Goal: Information Seeking & Learning: Learn about a topic

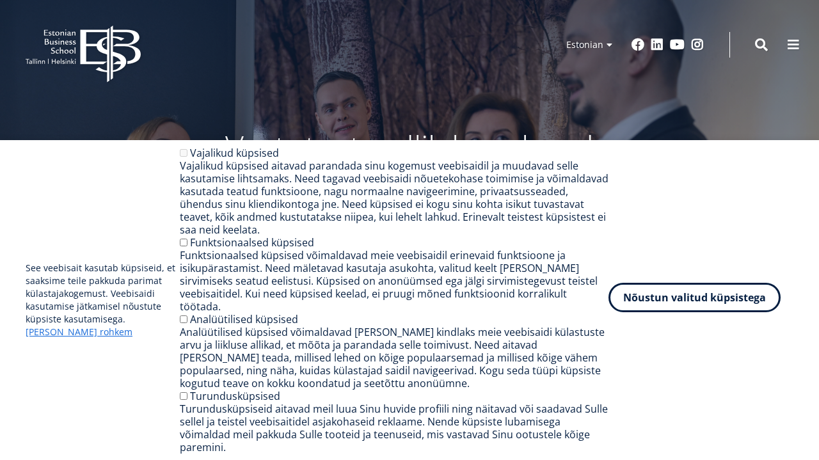
click at [631, 312] on button "Nõustun valitud küpsistega" at bounding box center [694, 297] width 172 height 29
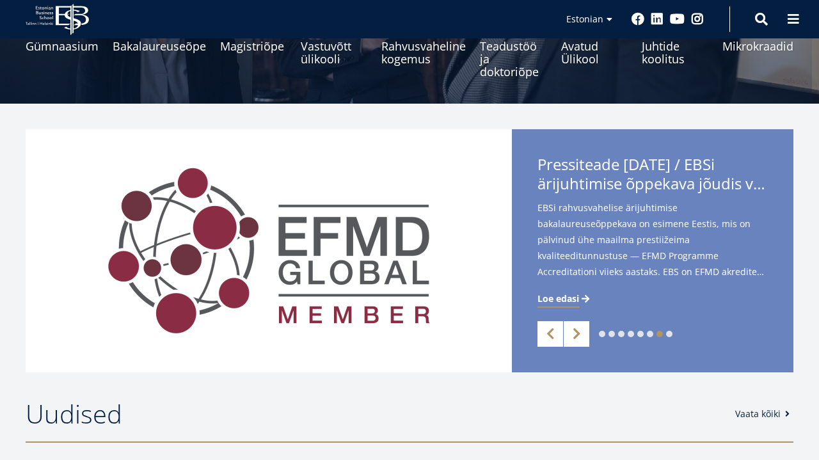
scroll to position [210, 0]
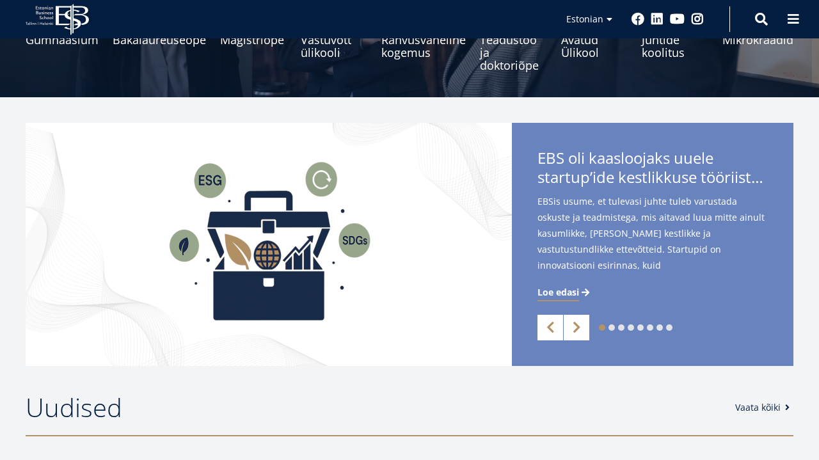
click at [670, 328] on link "8" at bounding box center [669, 327] width 6 height 6
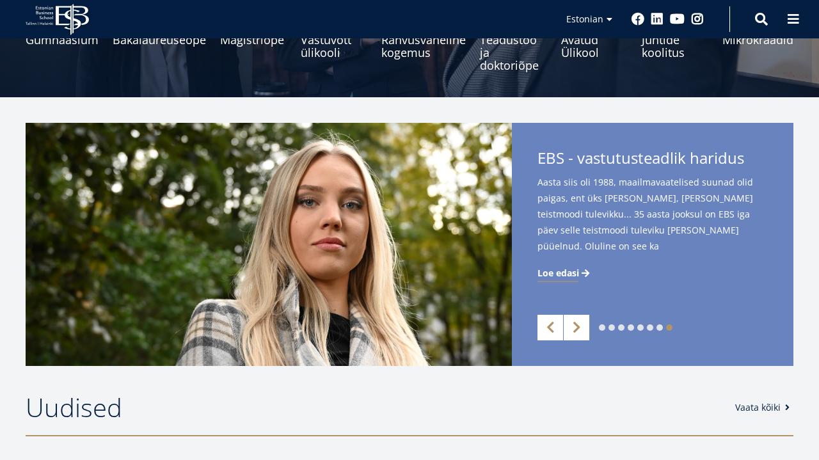
click at [560, 273] on span "Loe edasi" at bounding box center [558, 273] width 42 height 13
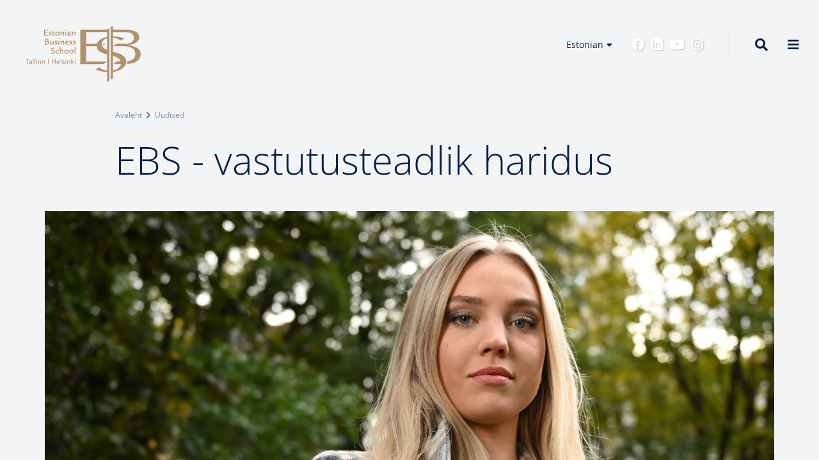
click at [111, 47] on icon at bounding box center [110, 54] width 60 height 57
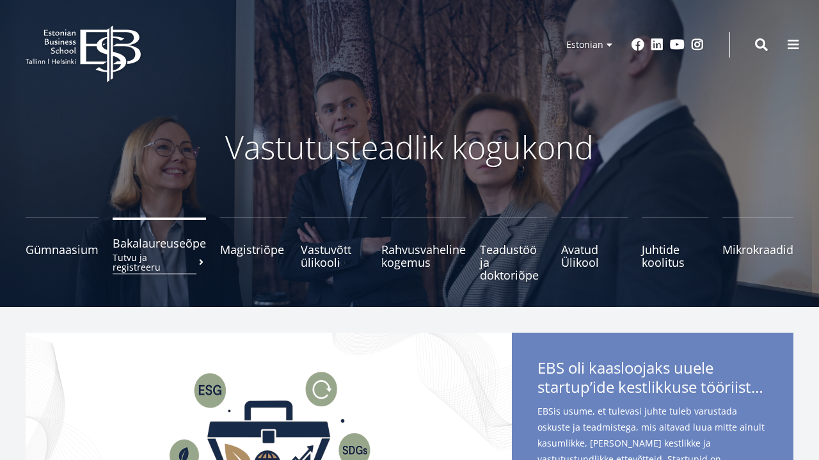
click at [159, 243] on span "Bakalaureuseõpe Tutvu ja registreeru" at bounding box center [159, 243] width 93 height 13
